Goal: Navigation & Orientation: Understand site structure

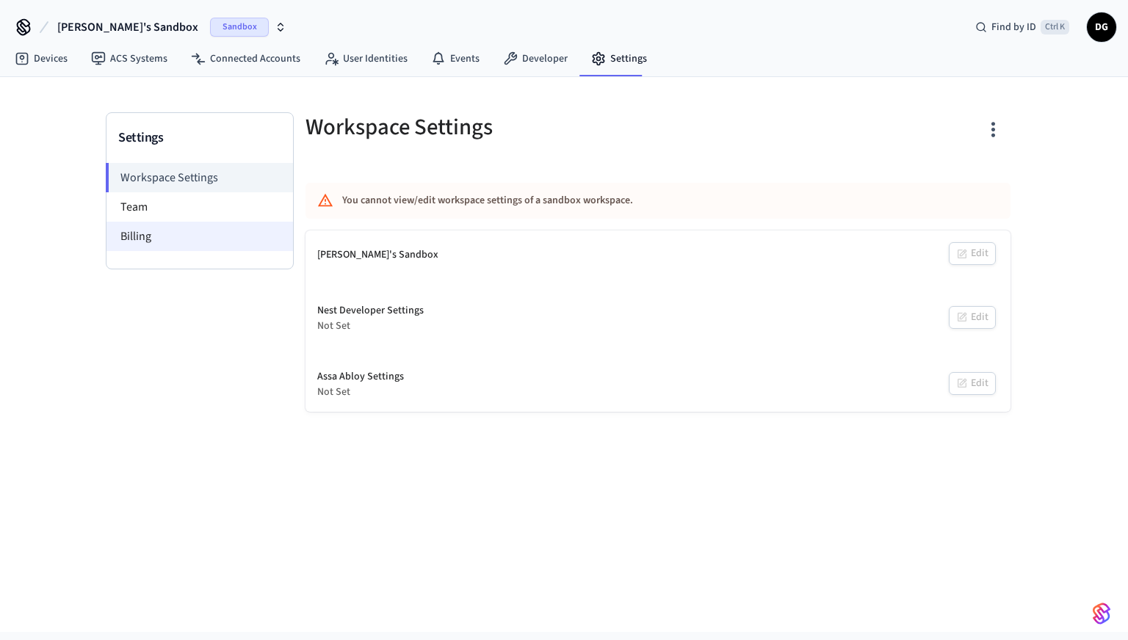
click at [143, 236] on li "Billing" at bounding box center [199, 236] width 187 height 29
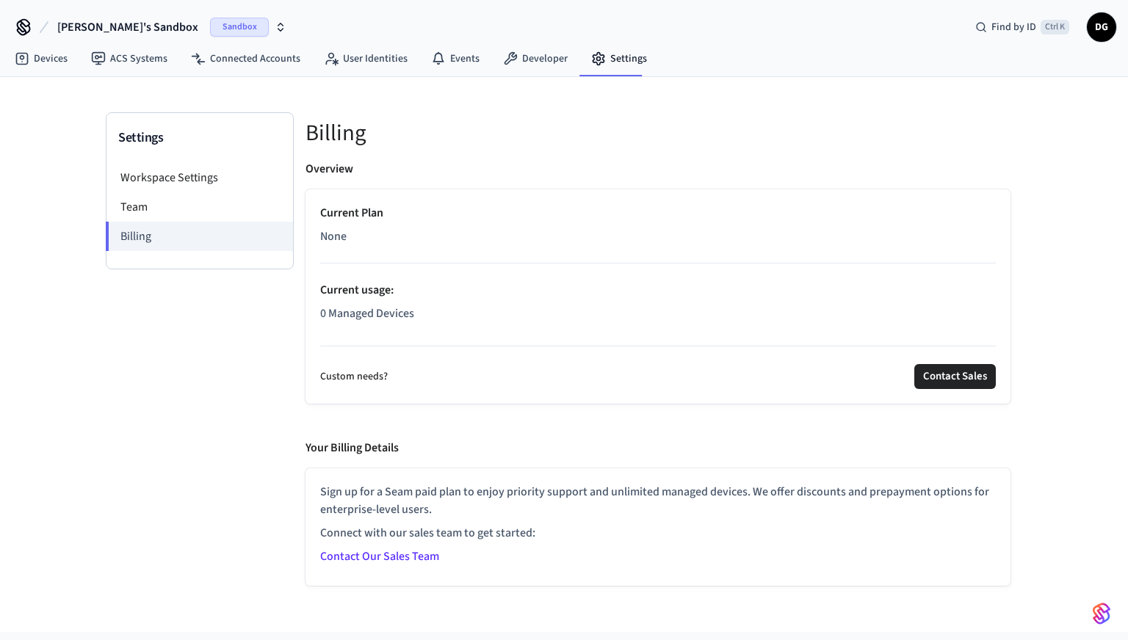
click at [405, 562] on link "Contact Our Sales Team" at bounding box center [379, 556] width 119 height 16
click at [516, 55] on link "Developer" at bounding box center [535, 59] width 88 height 26
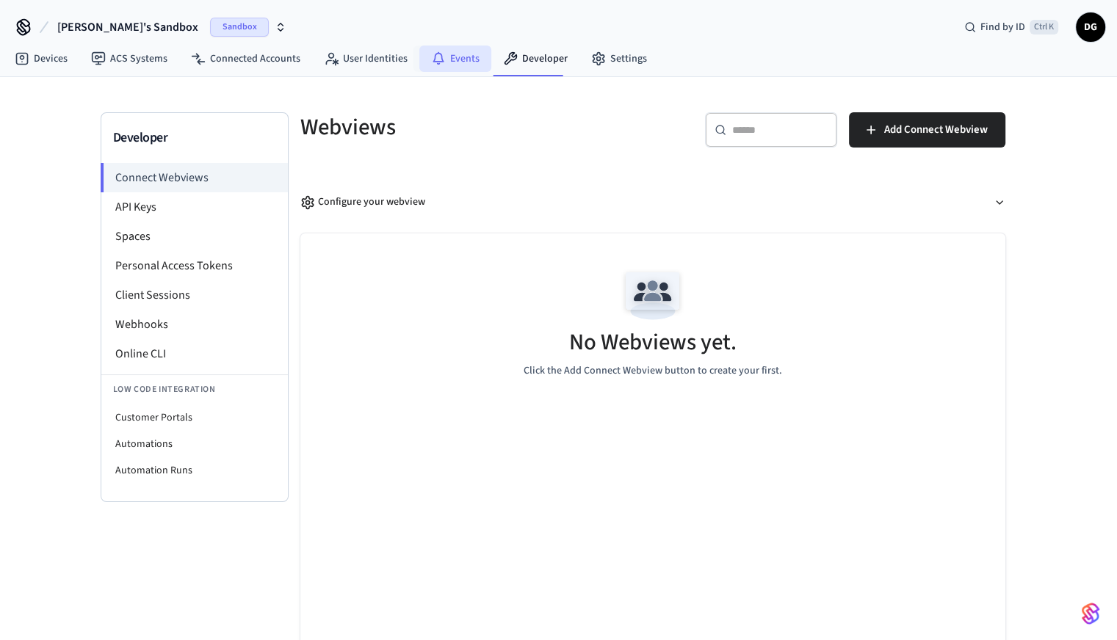
click at [451, 59] on link "Events" at bounding box center [455, 59] width 72 height 26
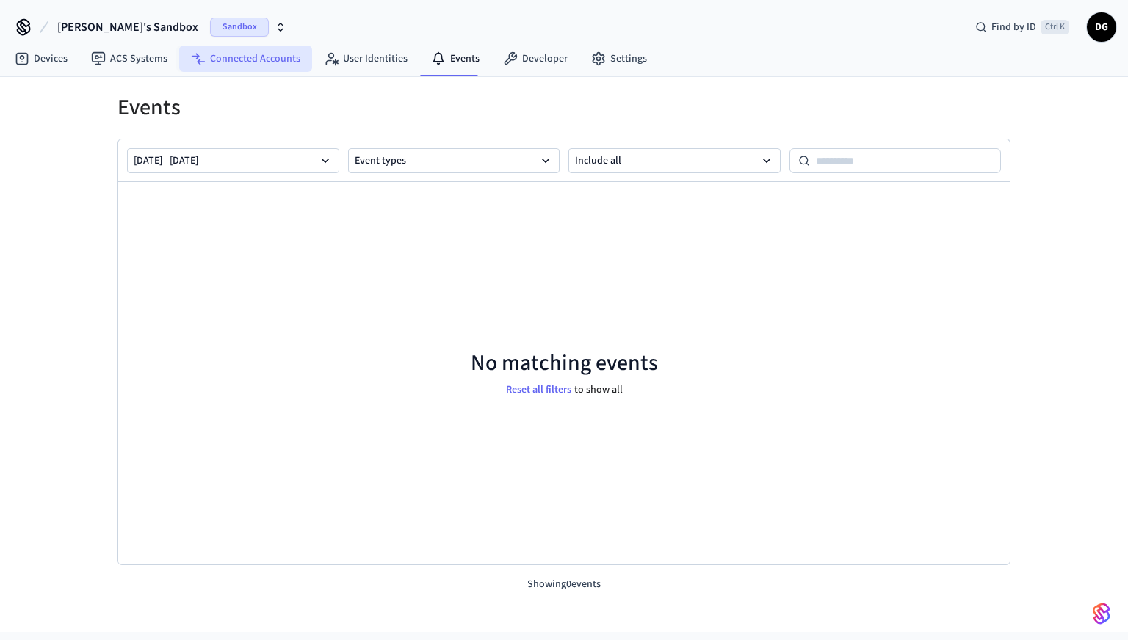
click at [265, 62] on link "Connected Accounts" at bounding box center [245, 59] width 133 height 26
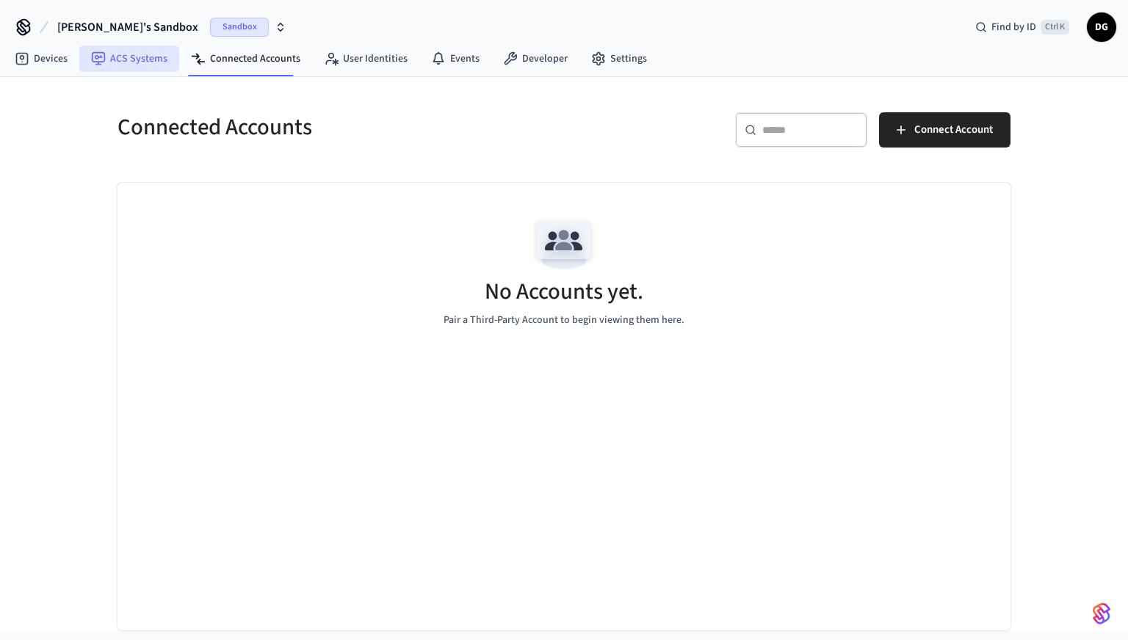
click at [142, 62] on link "ACS Systems" at bounding box center [129, 59] width 100 height 26
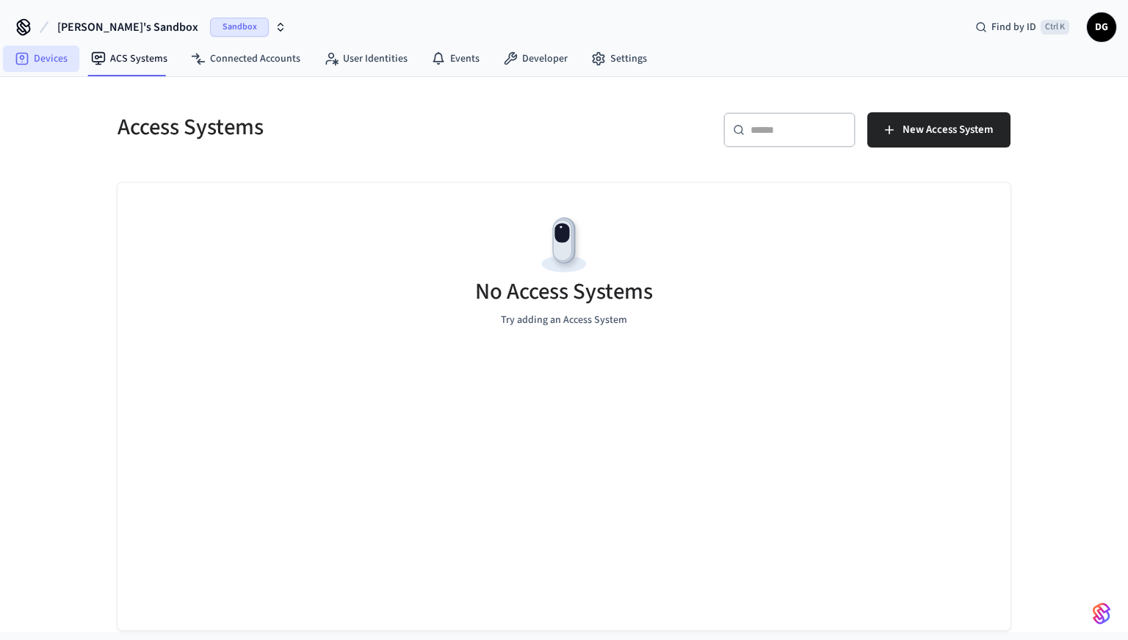
click at [26, 62] on icon at bounding box center [22, 58] width 15 height 15
